Goal: Book appointment/travel/reservation

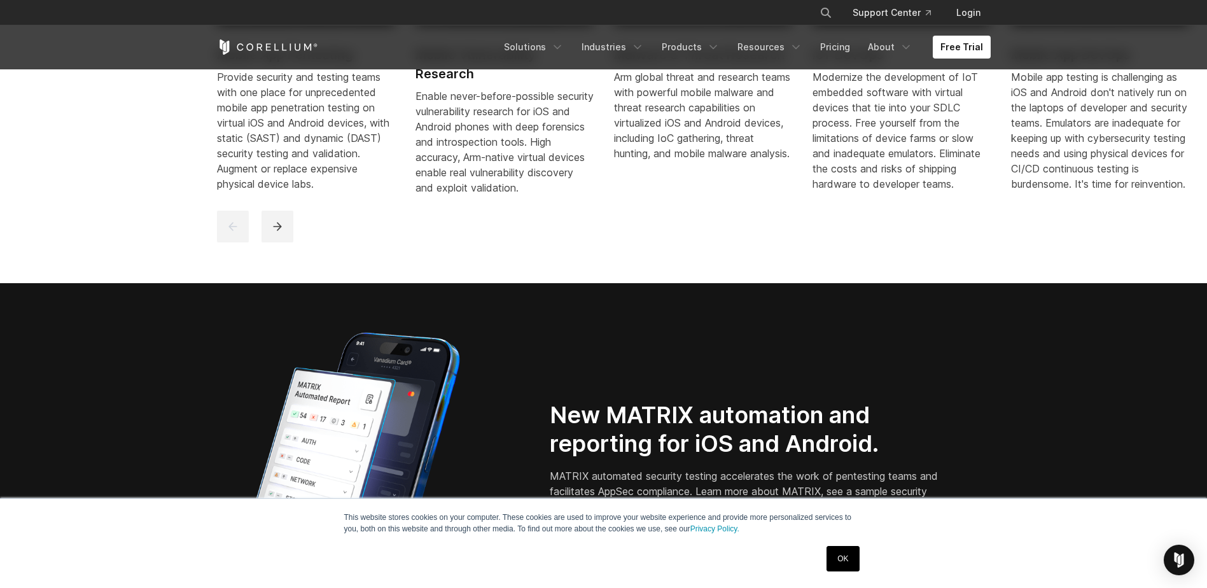
scroll to position [1082, 0]
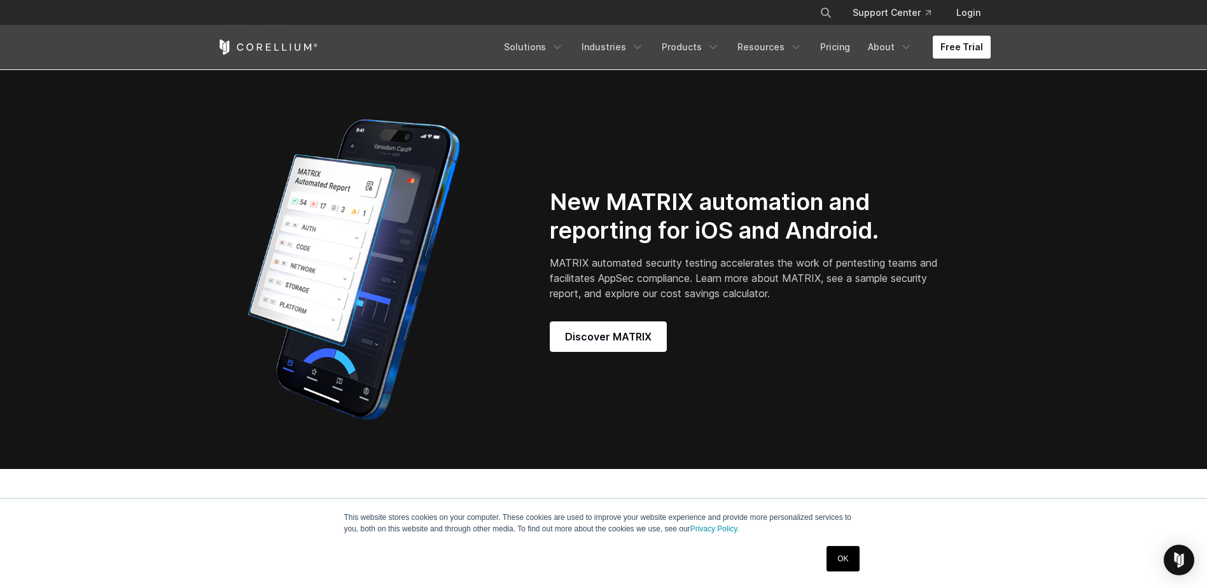
click at [974, 46] on link "Free Trial" at bounding box center [962, 47] width 58 height 23
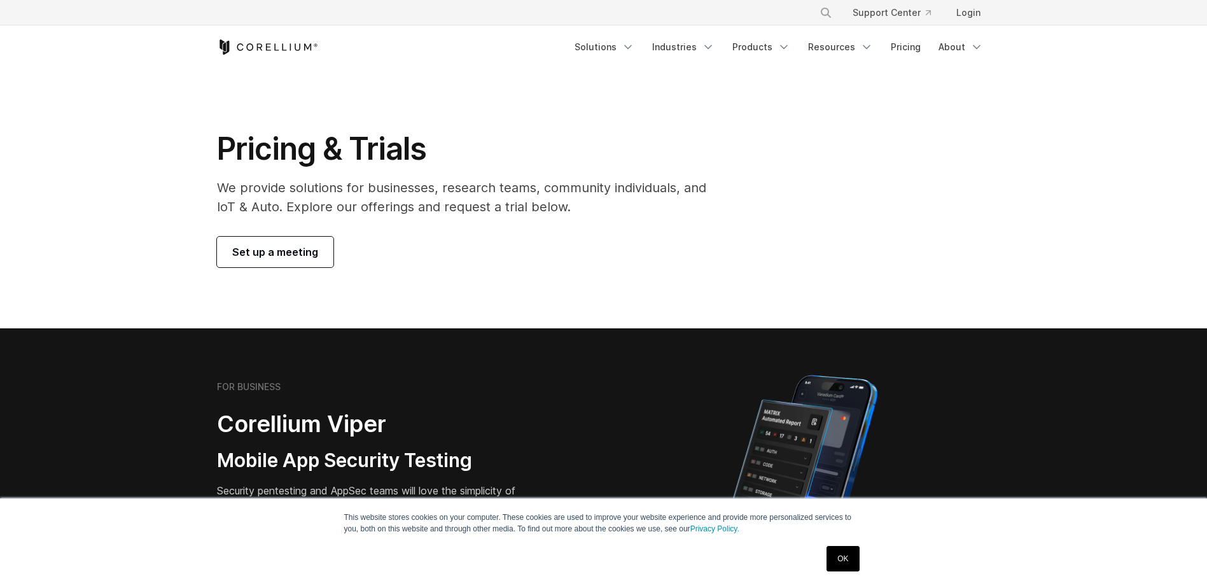
click at [277, 258] on span "Set up a meeting" at bounding box center [275, 251] width 86 height 15
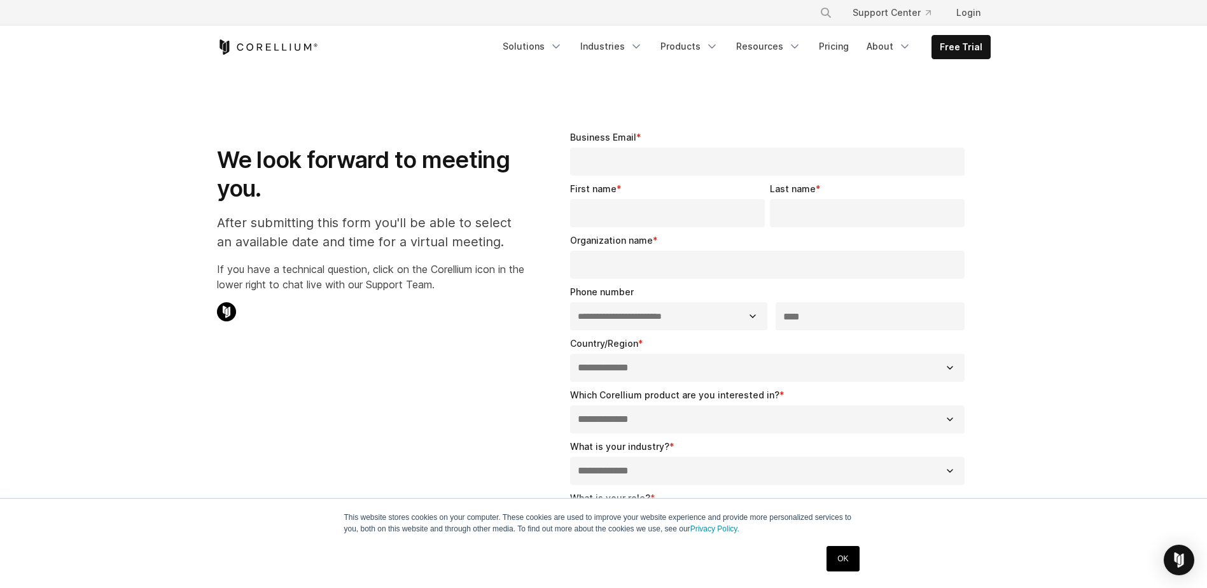
select select "**"
